Goal: Task Accomplishment & Management: Complete application form

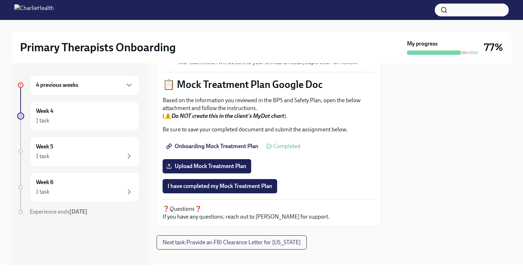
scroll to position [308, 0]
click at [228, 163] on span "Upload Mock Treatment Plan" at bounding box center [206, 166] width 79 height 7
click at [0, 0] on input "Upload Mock Treatment Plan" at bounding box center [0, 0] width 0 height 0
click at [222, 163] on span "Upload Mock Treatment Plan" at bounding box center [206, 166] width 79 height 7
click at [0, 0] on input "Upload Mock Treatment Plan" at bounding box center [0, 0] width 0 height 0
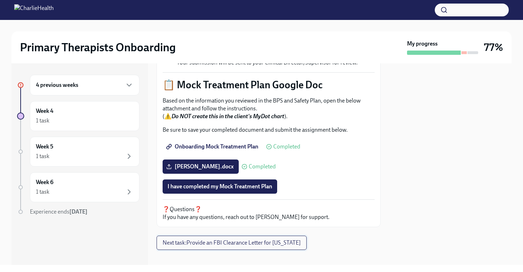
click at [225, 239] on span "Next task : Provide an FBI Clearance Letter for [US_STATE]" at bounding box center [231, 242] width 138 height 7
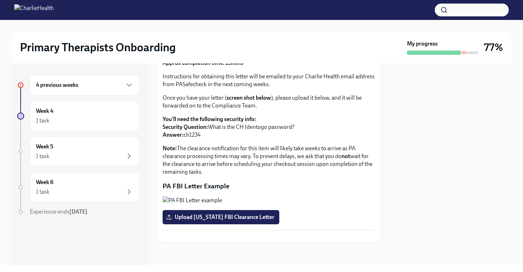
scroll to position [132, 0]
click at [427, 52] on div at bounding box center [434, 52] width 54 height 4
click at [72, 122] on div "1 task" at bounding box center [84, 120] width 97 height 9
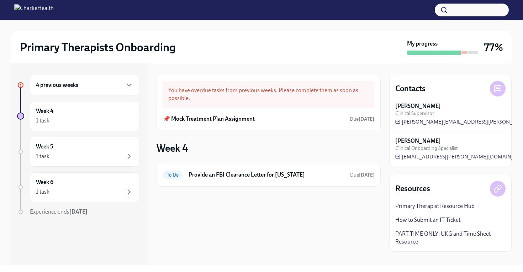
click at [75, 87] on h6 "4 previous weeks" at bounding box center [57, 85] width 42 height 8
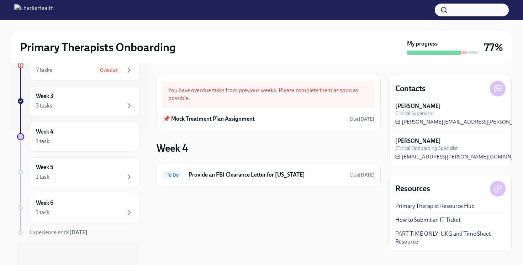
scroll to position [135, 0]
click at [436, 205] on link "Primary Therapist Resource Hub" at bounding box center [434, 206] width 79 height 8
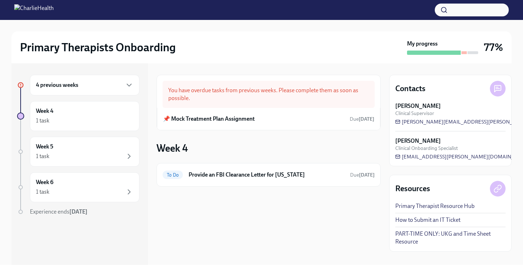
click at [103, 90] on div "4 previous weeks" at bounding box center [84, 85] width 109 height 21
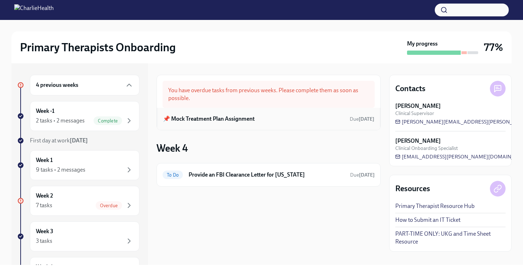
click at [250, 116] on h6 "📌 Mock Treatment Plan Assignment" at bounding box center [209, 119] width 92 height 8
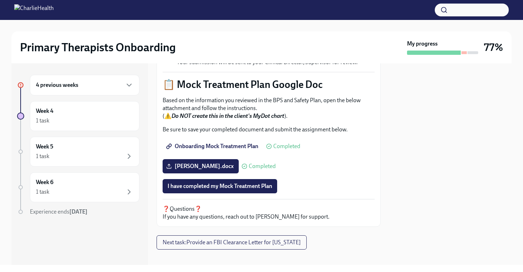
scroll to position [308, 0]
click at [213, 183] on button "I have completed my Mock Treatment Plan" at bounding box center [219, 186] width 114 height 14
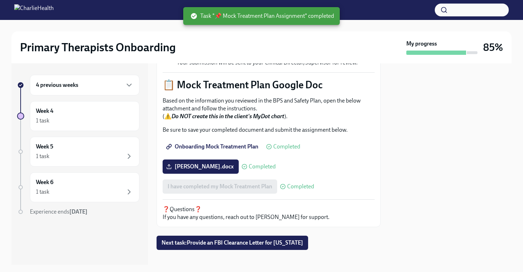
click at [75, 81] on h6 "4 previous weeks" at bounding box center [57, 85] width 42 height 8
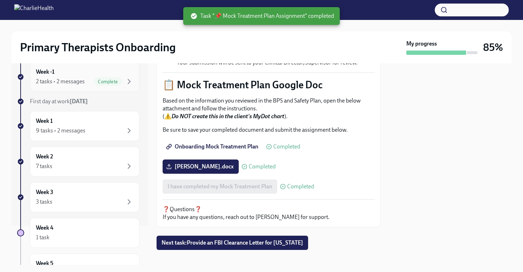
scroll to position [43, 0]
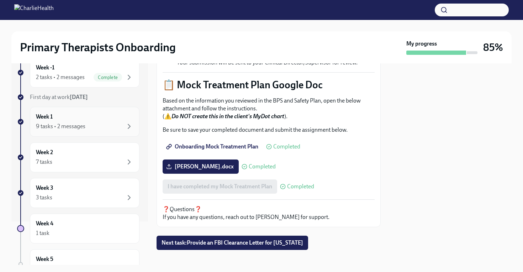
click at [82, 125] on div "9 tasks • 2 messages" at bounding box center [60, 126] width 49 height 8
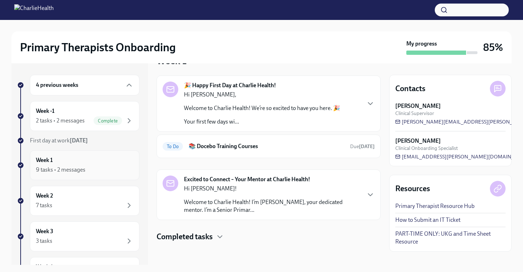
scroll to position [21, 0]
click at [102, 162] on div "Week 1 9 tasks • 2 messages" at bounding box center [84, 165] width 97 height 18
click at [246, 205] on p "Welcome to Charlie Health! I’m Kaitlin Smith, your dedicated mentor. I’m a Seni…" at bounding box center [272, 206] width 176 height 16
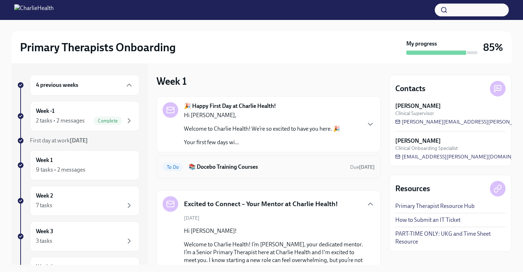
scroll to position [0, 0]
click at [241, 170] on h6 "📚 Docebo Training Courses" at bounding box center [266, 167] width 156 height 8
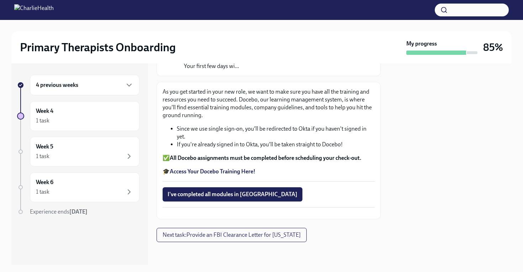
scroll to position [102, 0]
click at [89, 119] on div "1 task" at bounding box center [84, 120] width 97 height 9
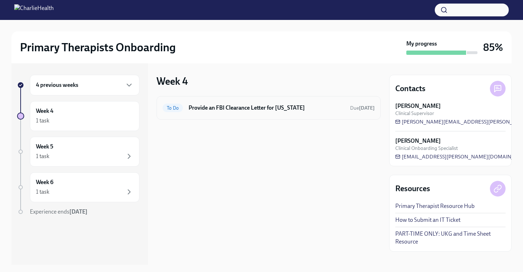
click at [275, 107] on h6 "Provide an FBI Clearance Letter for [US_STATE]" at bounding box center [266, 108] width 156 height 8
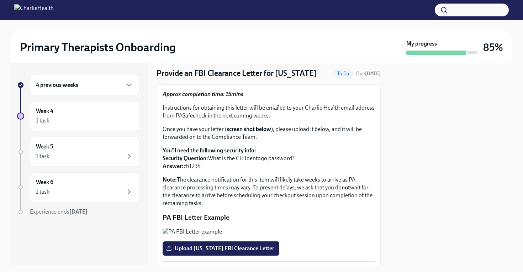
scroll to position [21, 0]
